Goal: Browse casually: Explore the website without a specific task or goal

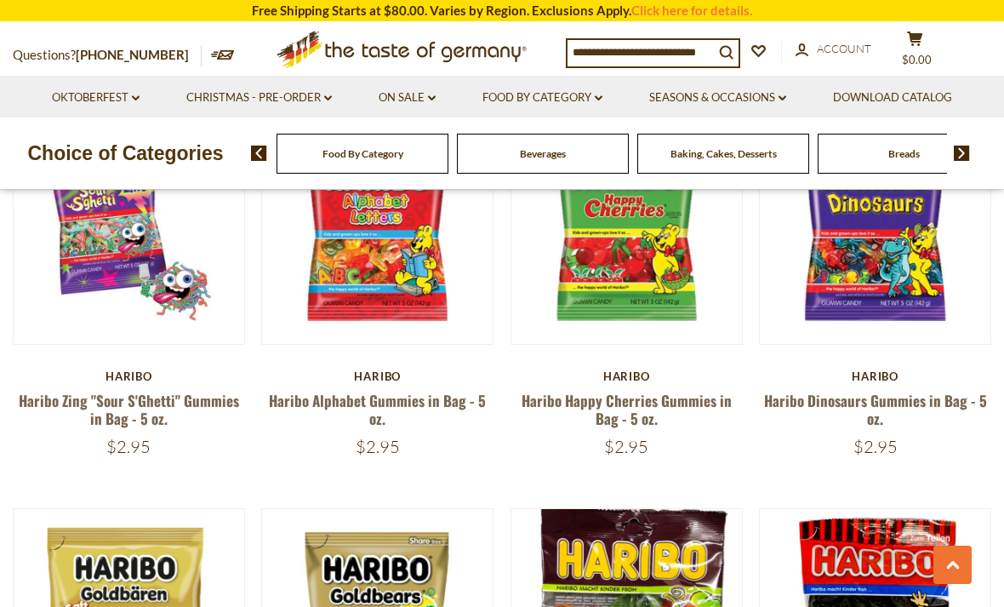
scroll to position [967, 0]
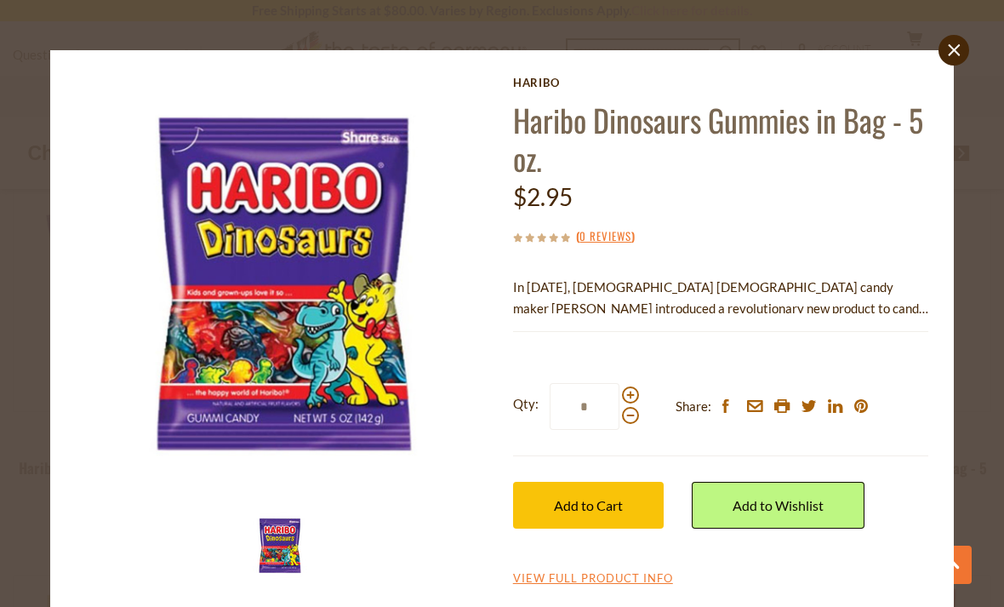
scroll to position [0, 0]
click at [3, 88] on div "close [GEOGRAPHIC_DATA] Haribo Dinosaurs Gummies in Bag - 5 oz. $2.95 ( 0 Revie…" at bounding box center [502, 303] width 1004 height 607
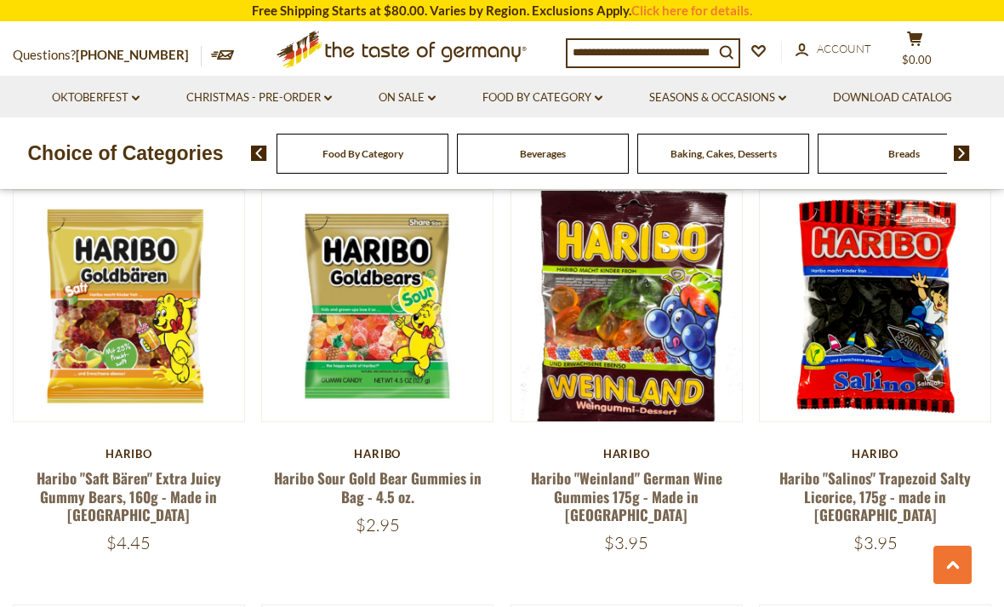
scroll to position [1323, 0]
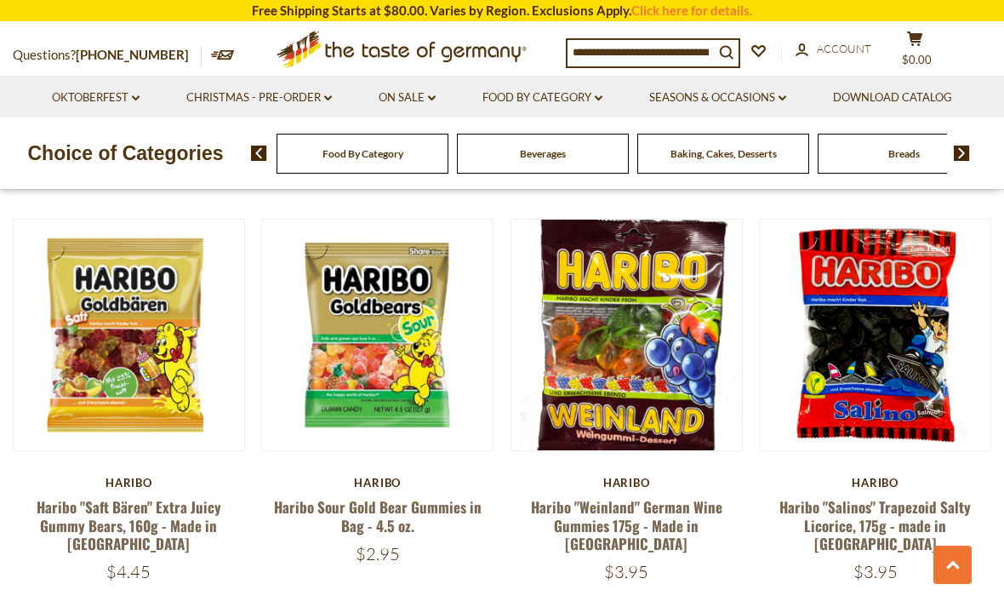
click at [122, 57] on button "Quick View" at bounding box center [128, 38] width 115 height 38
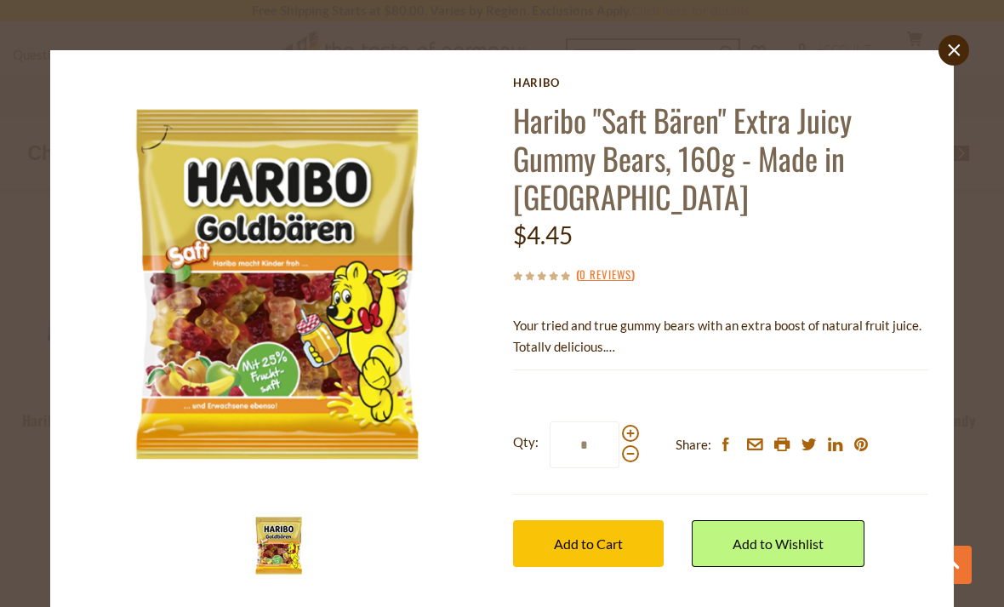
scroll to position [2222, 0]
click at [952, 49] on icon at bounding box center [954, 50] width 12 height 12
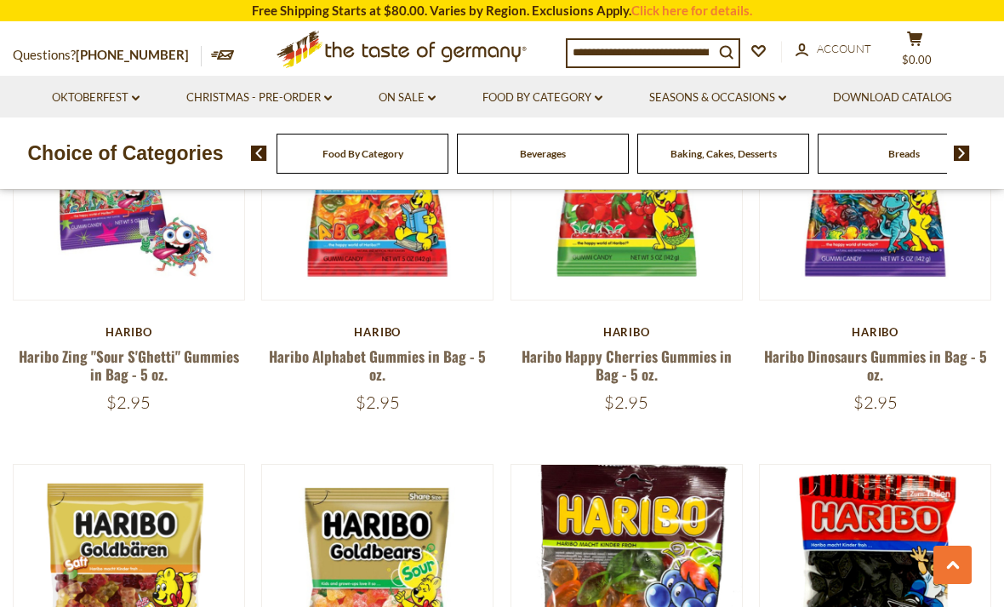
scroll to position [1312, 0]
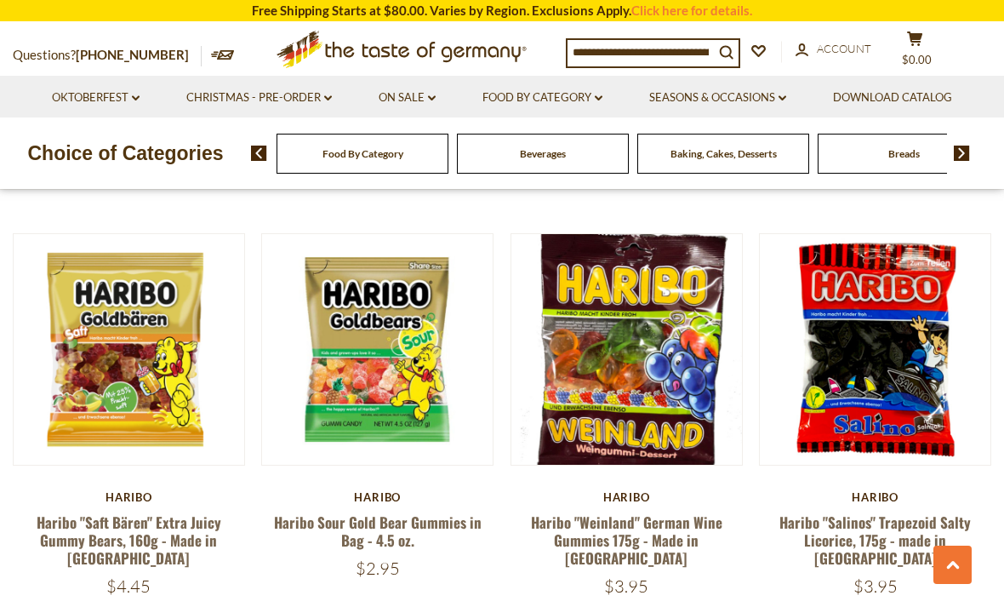
click at [640, 72] on button "Quick View" at bounding box center [626, 53] width 115 height 38
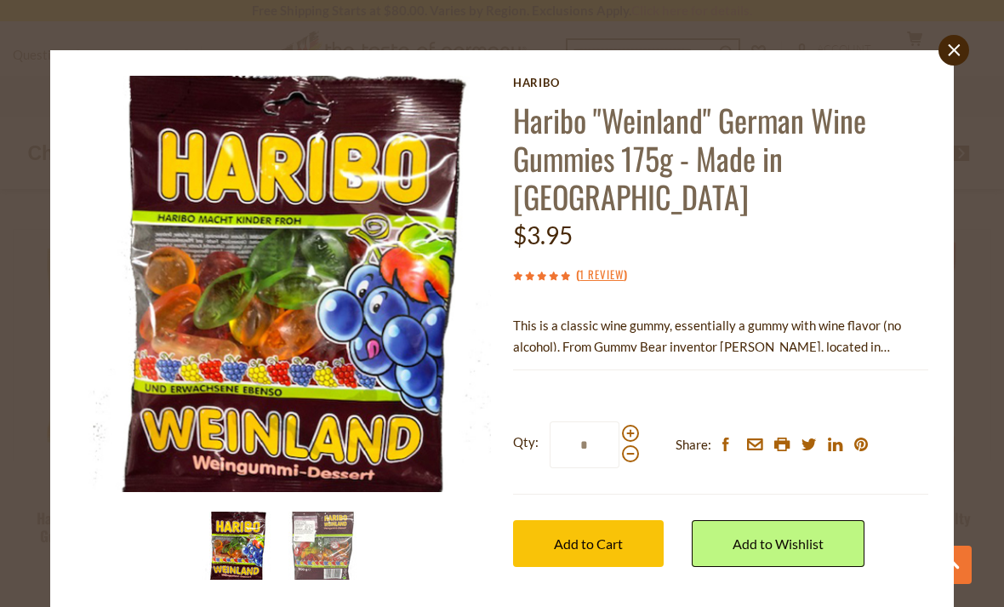
scroll to position [1326, 0]
click at [326, 533] on img at bounding box center [322, 545] width 68 height 68
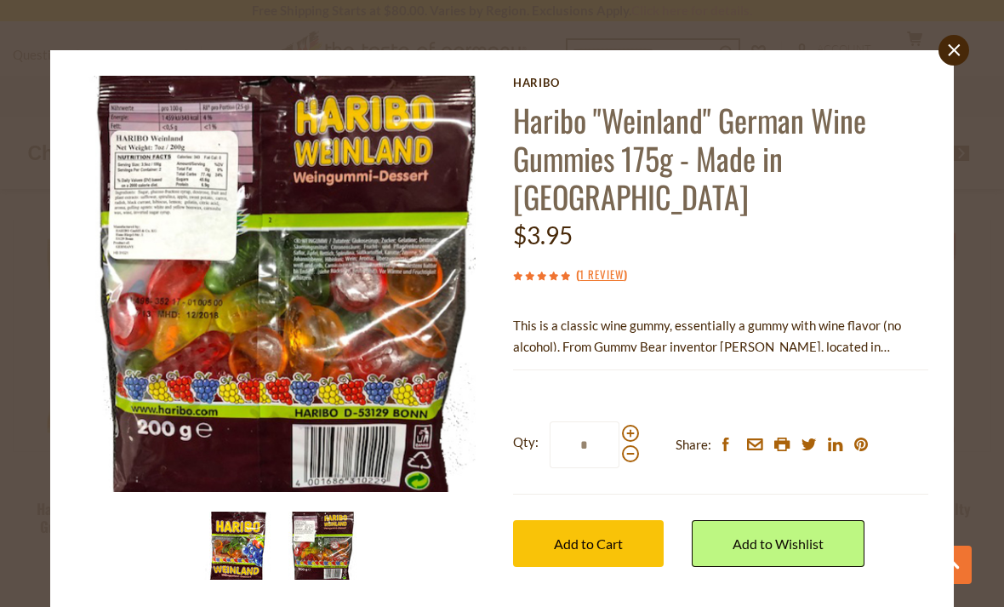
click at [255, 539] on img at bounding box center [237, 545] width 68 height 68
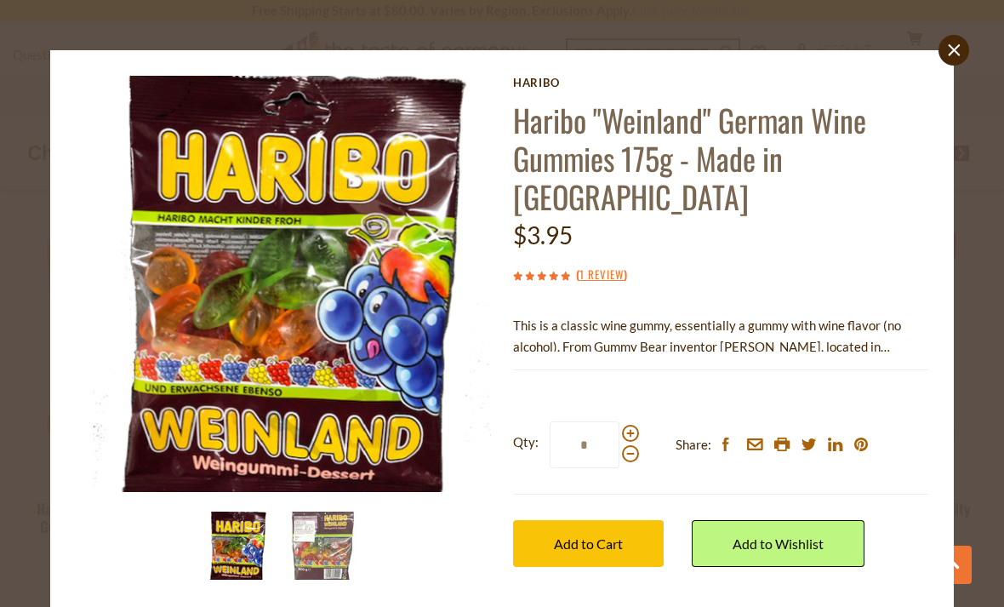
click at [968, 54] on link "close" at bounding box center [954, 50] width 31 height 31
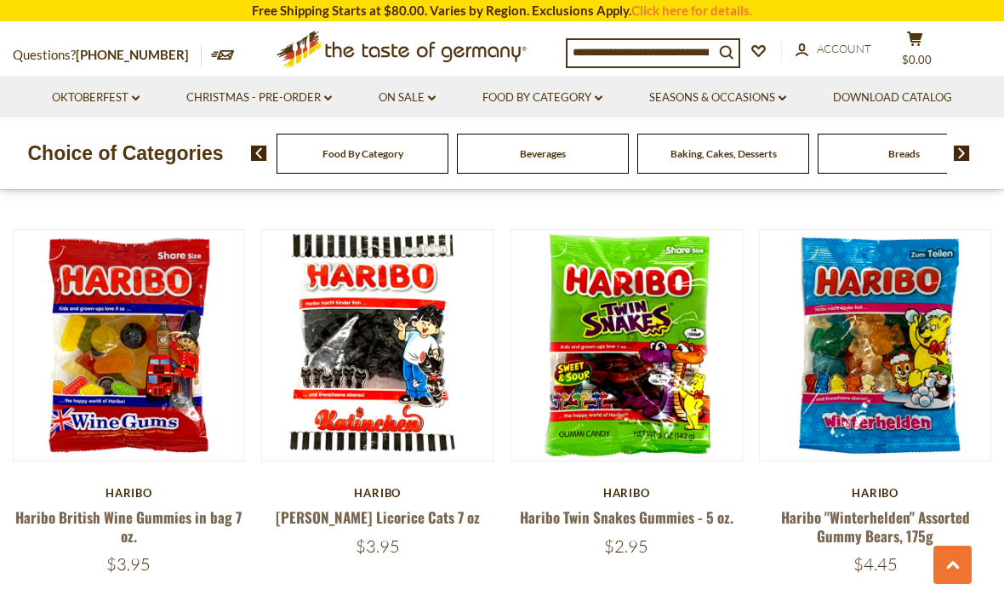
scroll to position [1737, 0]
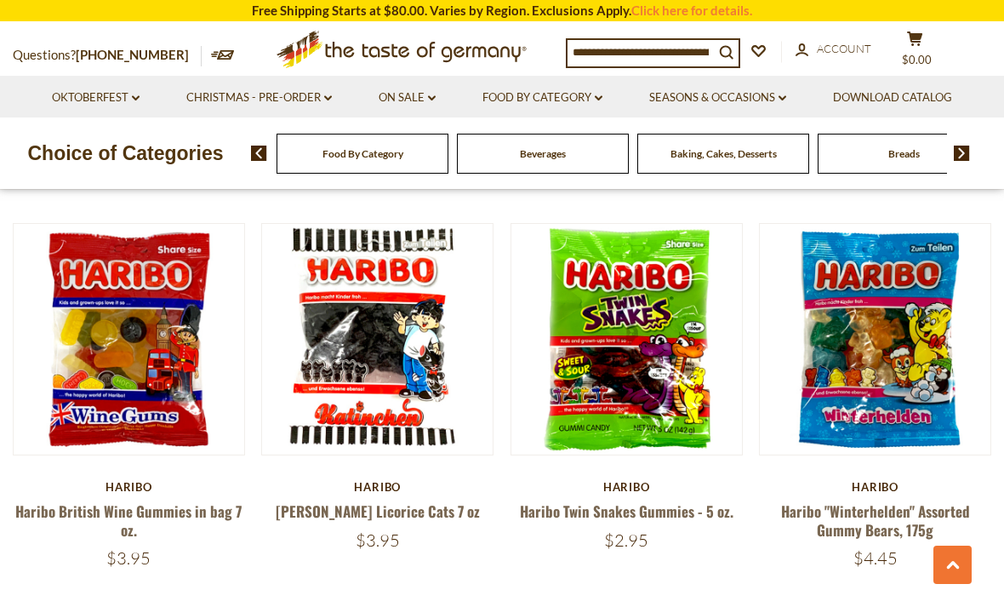
click at [138, 61] on button "Quick View" at bounding box center [128, 42] width 115 height 38
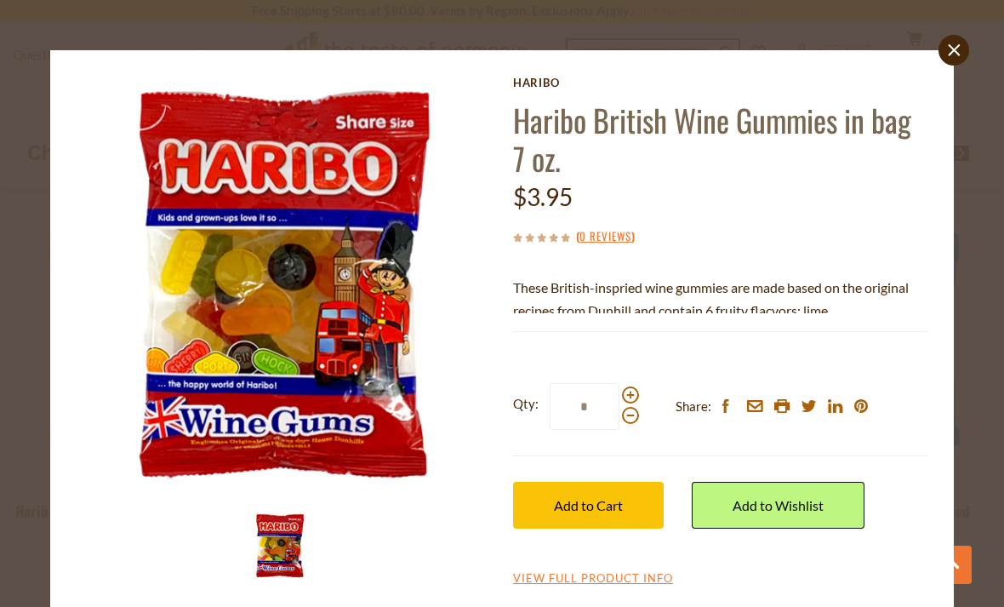
click at [952, 49] on icon "close" at bounding box center [954, 50] width 13 height 13
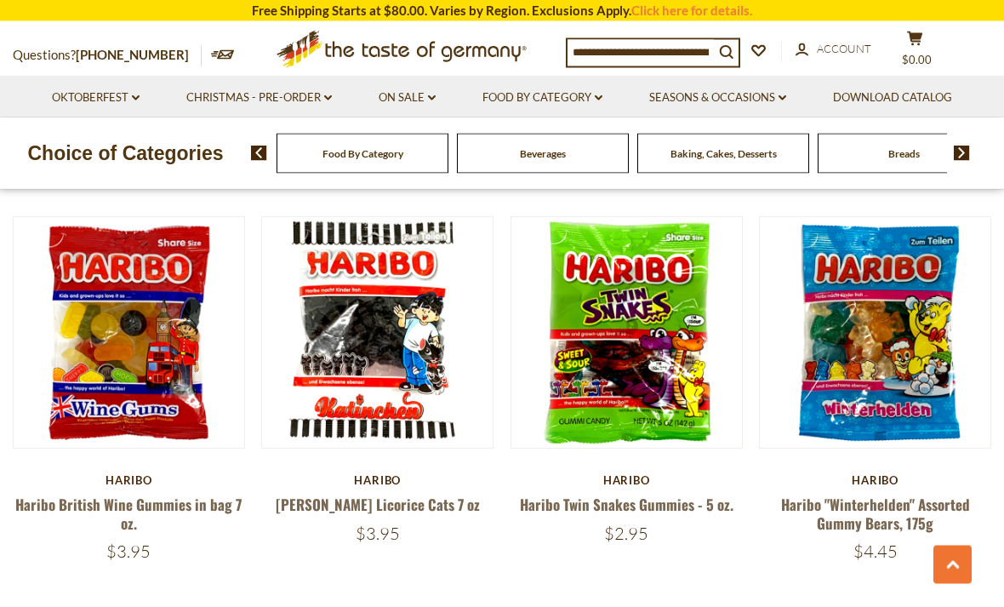
scroll to position [1741, 0]
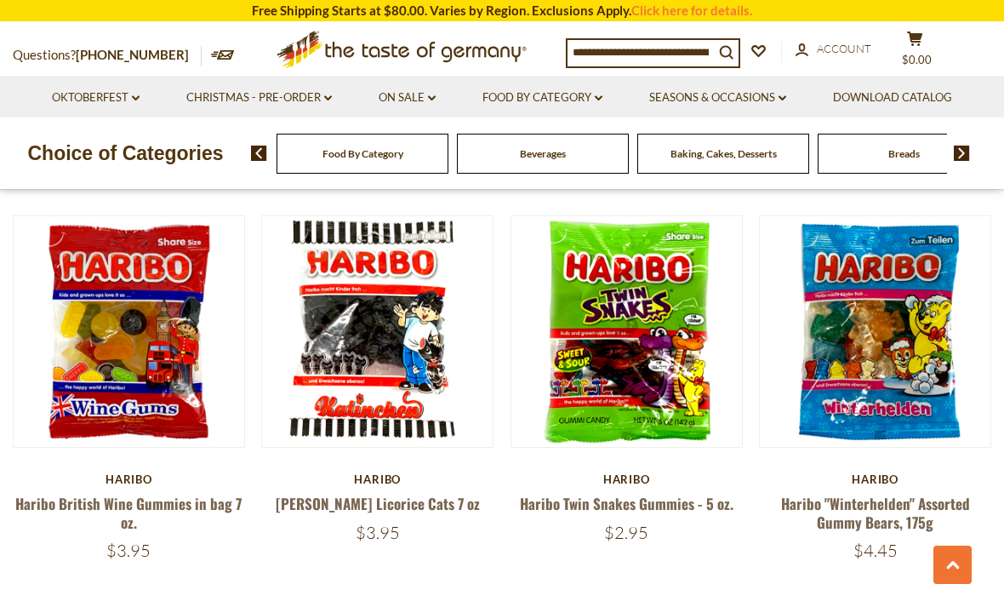
click at [651, 54] on button "Quick View" at bounding box center [626, 34] width 115 height 38
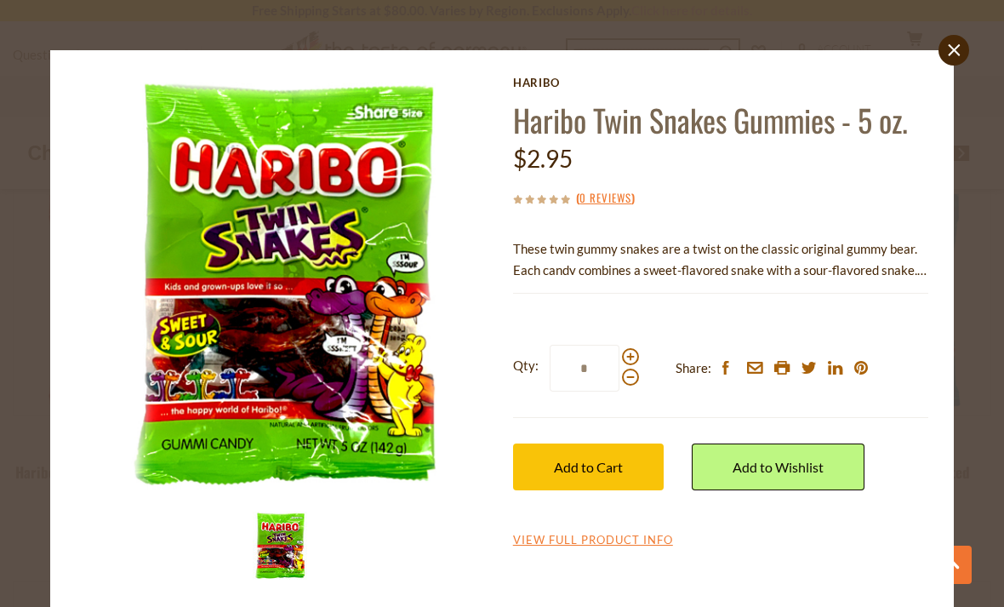
scroll to position [1773, 0]
click at [8, 124] on div "close [GEOGRAPHIC_DATA] Haribo Twin Snakes Gummies - 5 oz. $2.95 ( 0 Reviews ) …" at bounding box center [502, 303] width 1004 height 607
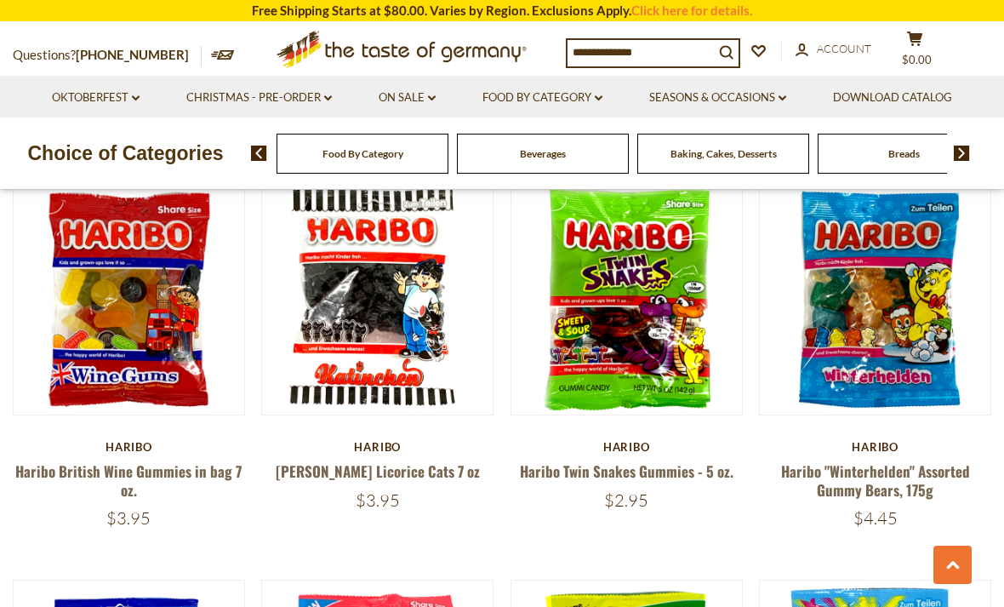
click at [895, 21] on button "Quick View" at bounding box center [875, 2] width 115 height 38
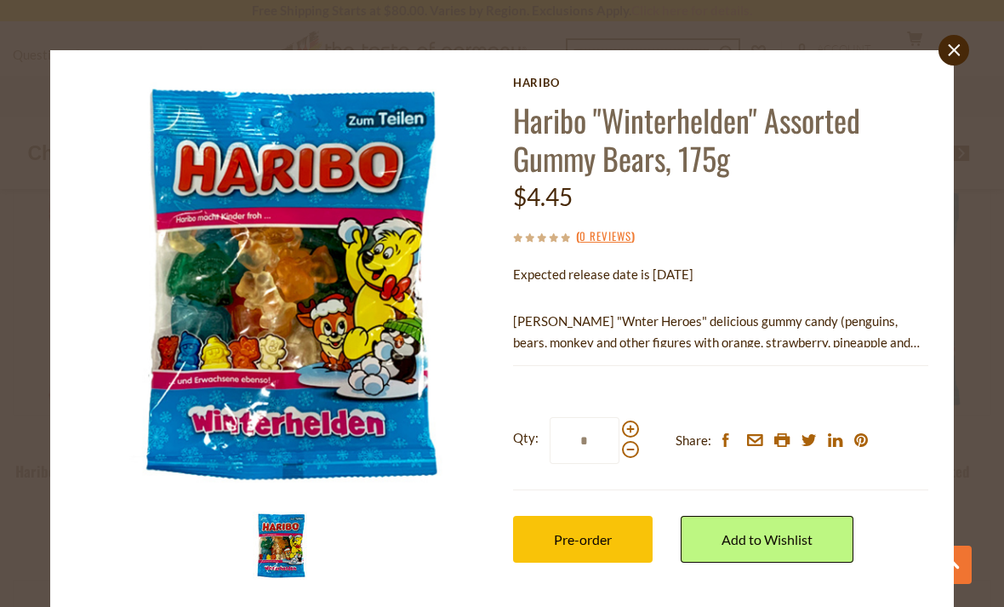
click at [954, 50] on icon at bounding box center [954, 50] width 12 height 12
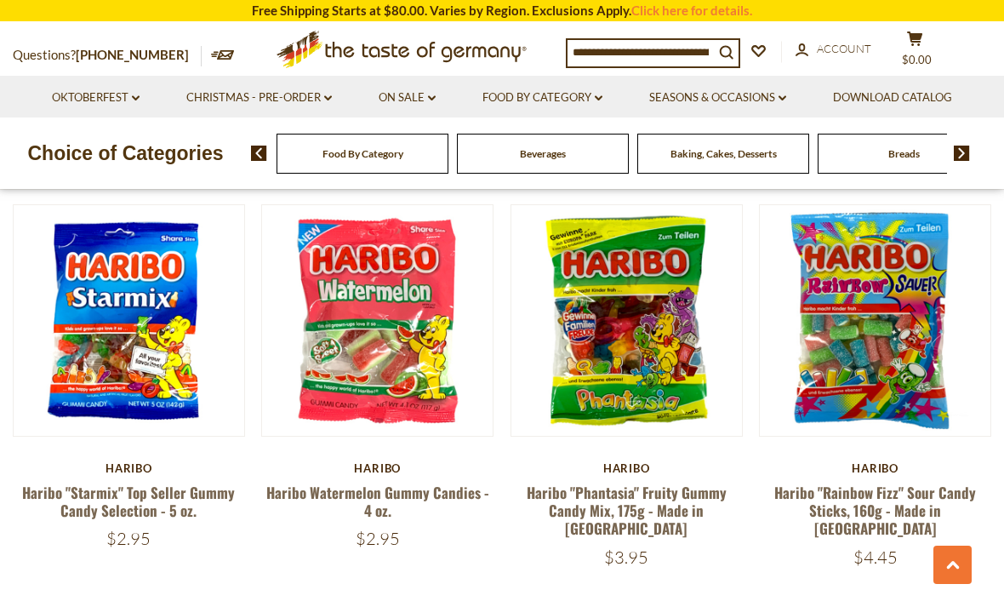
scroll to position [2164, 0]
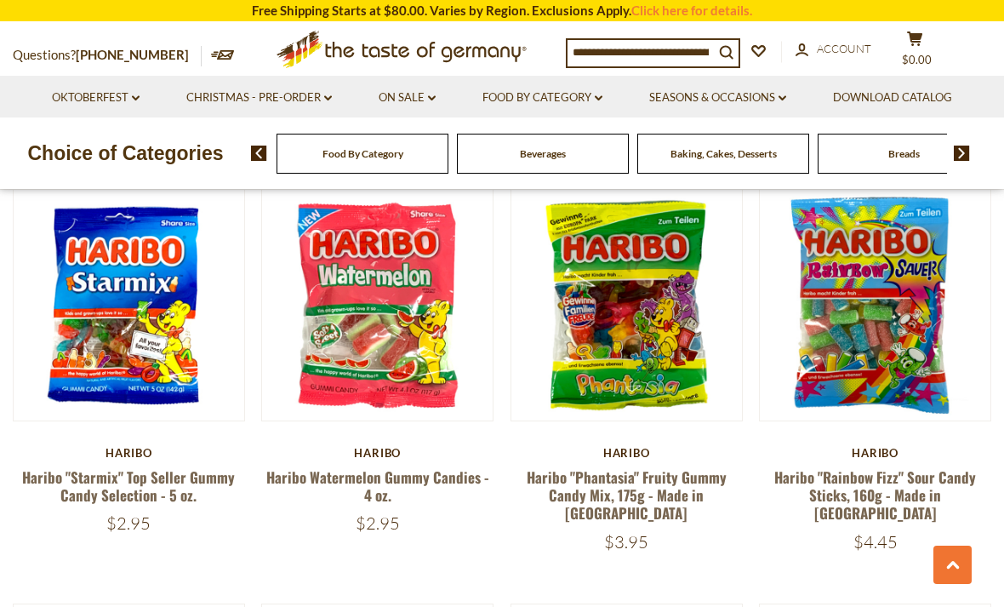
click at [652, 27] on button "Quick View" at bounding box center [626, 8] width 115 height 38
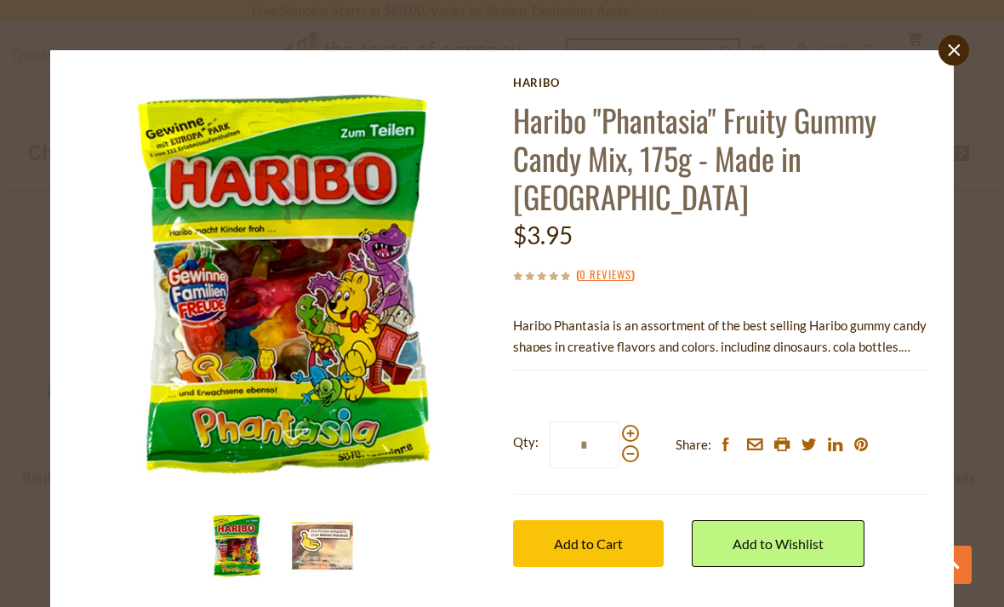
click at [20, 88] on div "close [GEOGRAPHIC_DATA] [PERSON_NAME] "Phantasia" Fruity Gummy Candy Mix, 175g …" at bounding box center [502, 303] width 1004 height 607
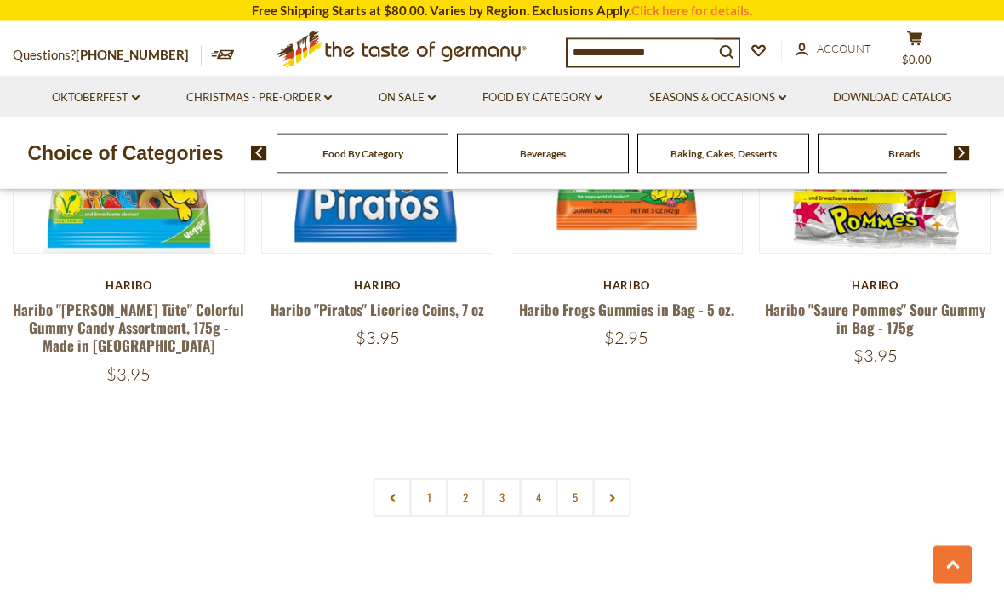
scroll to position [3673, 0]
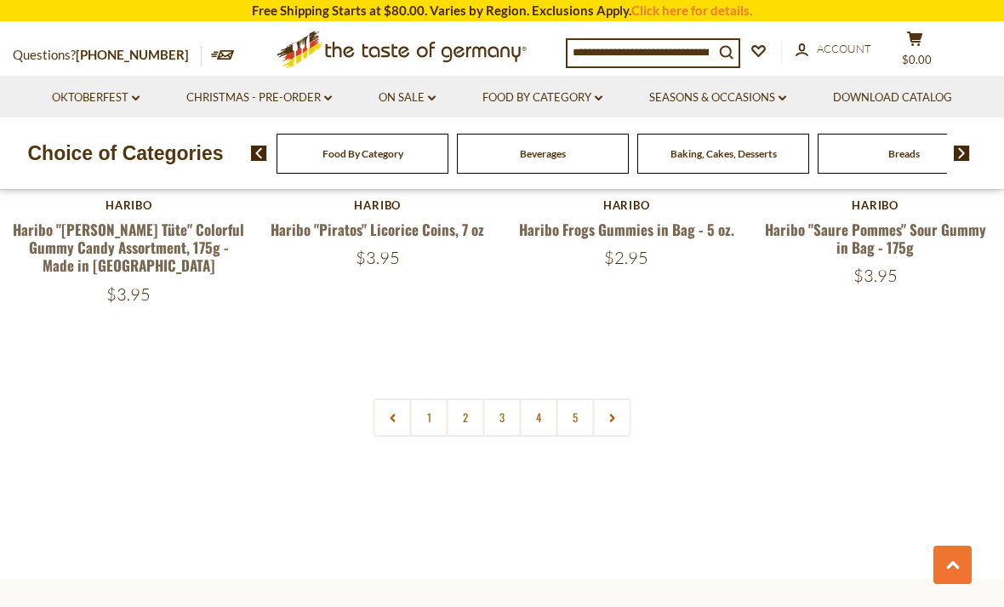
click at [611, 414] on icon at bounding box center [612, 418] width 10 height 9
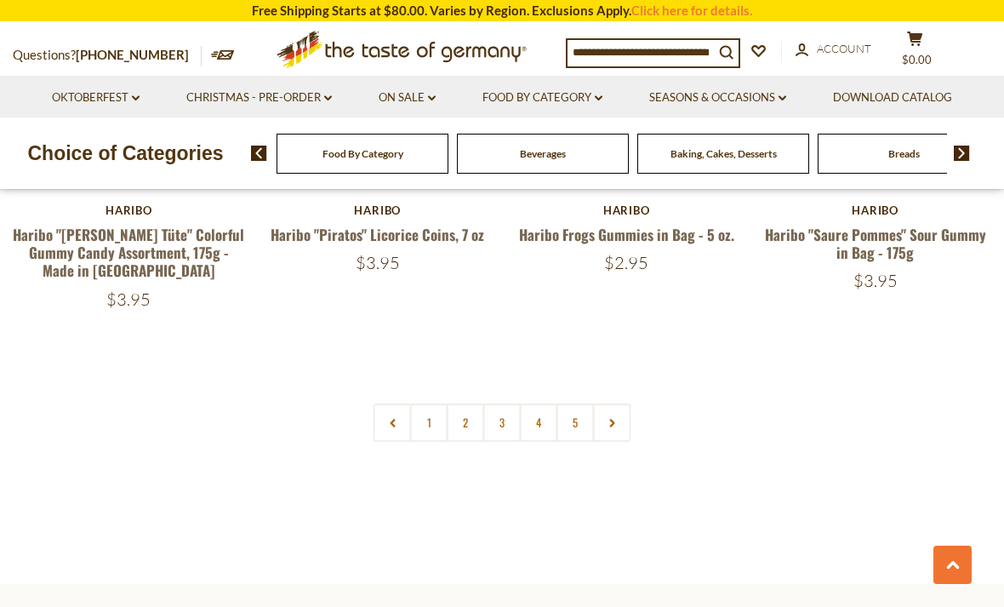
scroll to position [3664, 0]
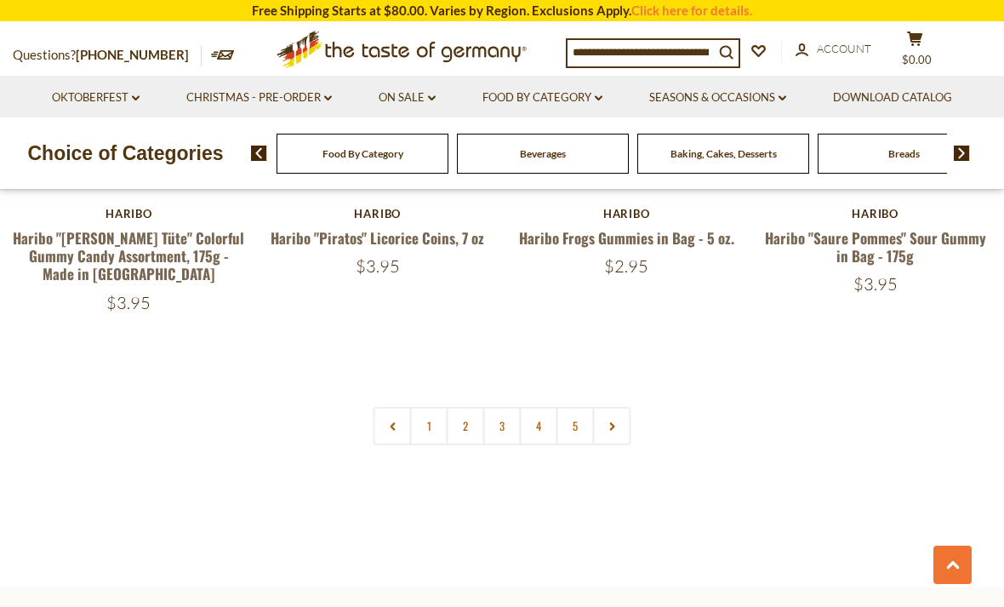
click at [460, 407] on link "2" at bounding box center [466, 426] width 38 height 38
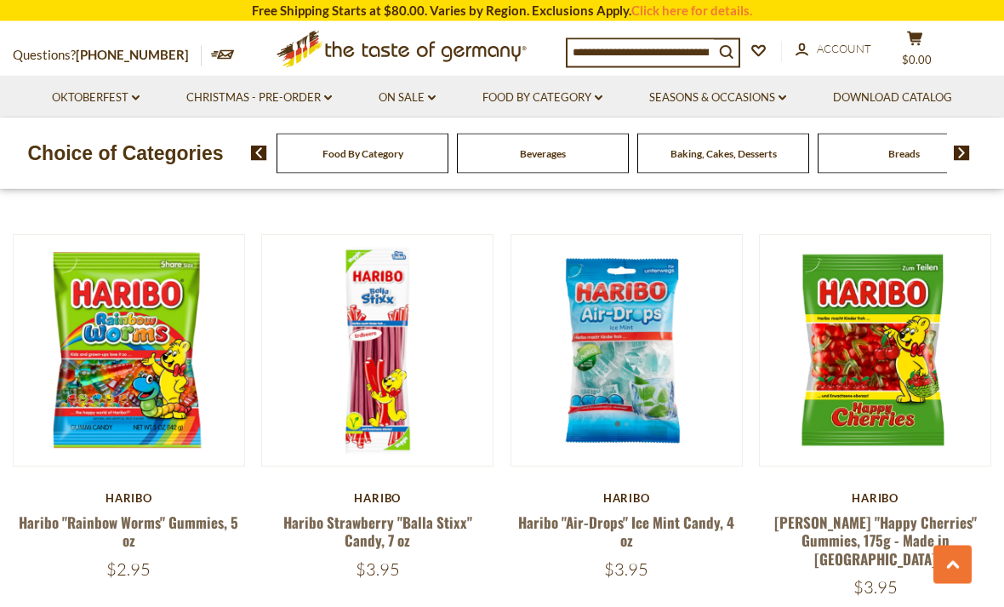
scroll to position [2161, 0]
click at [129, 72] on button "Quick View" at bounding box center [128, 53] width 115 height 38
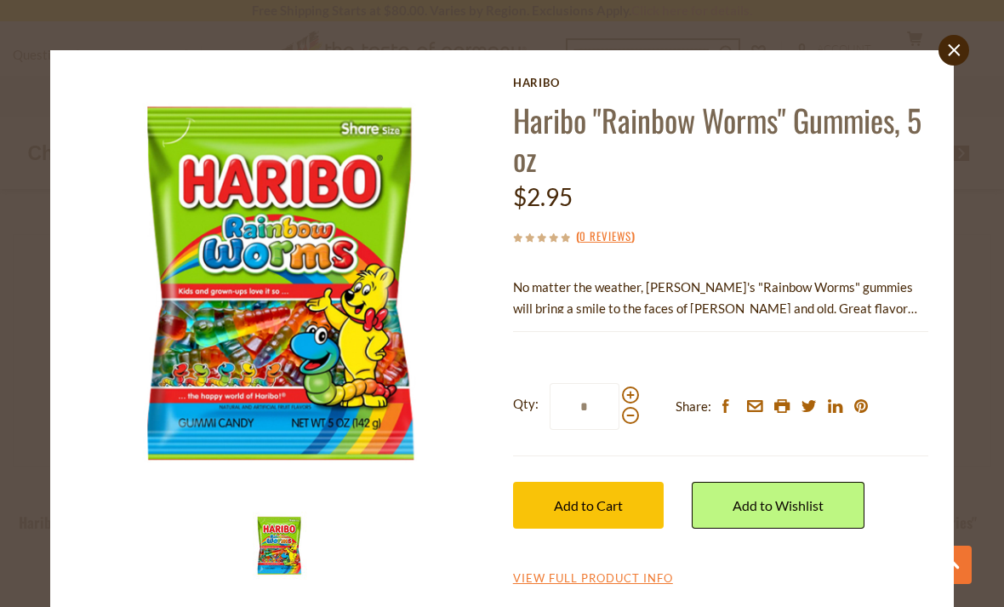
click at [950, 57] on link "close" at bounding box center [954, 50] width 31 height 31
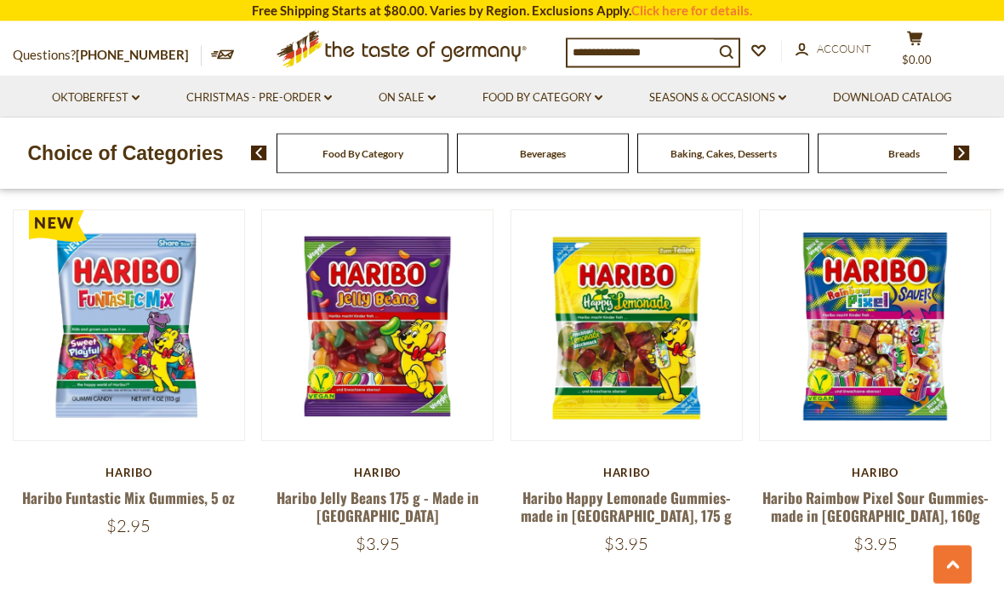
scroll to position [3437, 0]
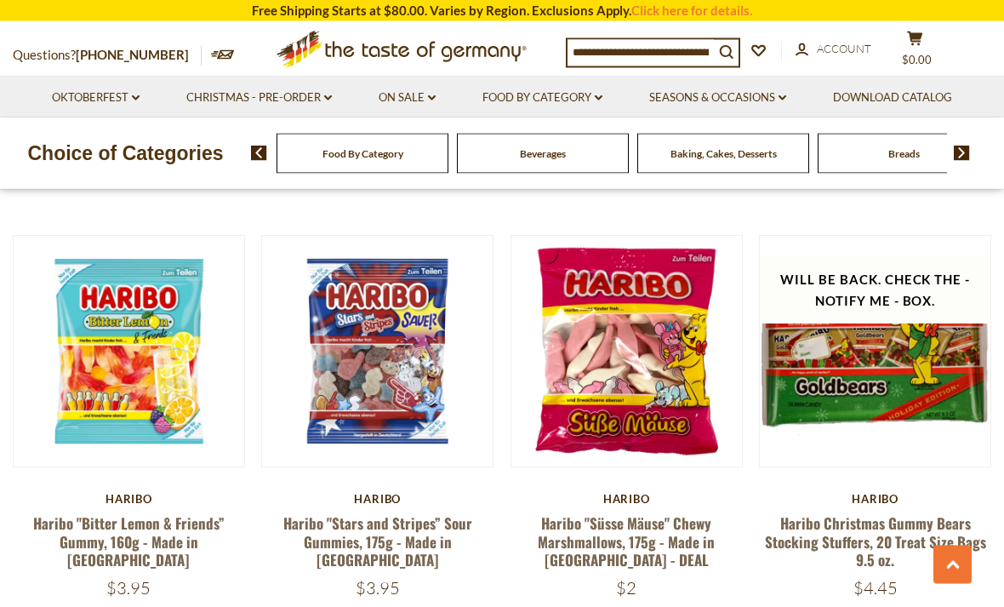
scroll to position [2943, 0]
